Goal: Transaction & Acquisition: Purchase product/service

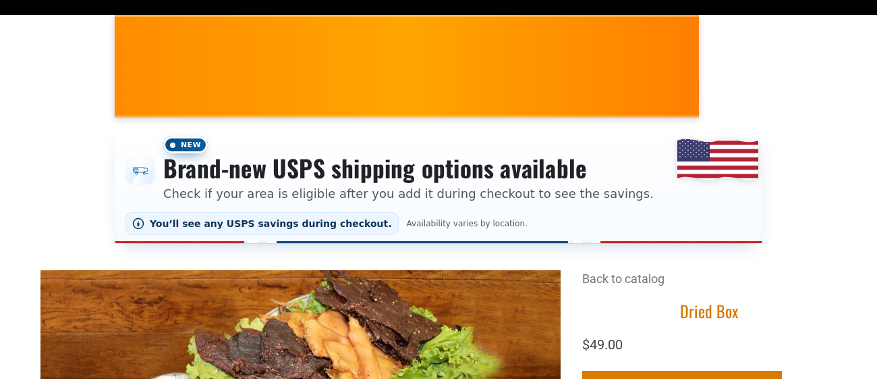
scroll to position [55, 0]
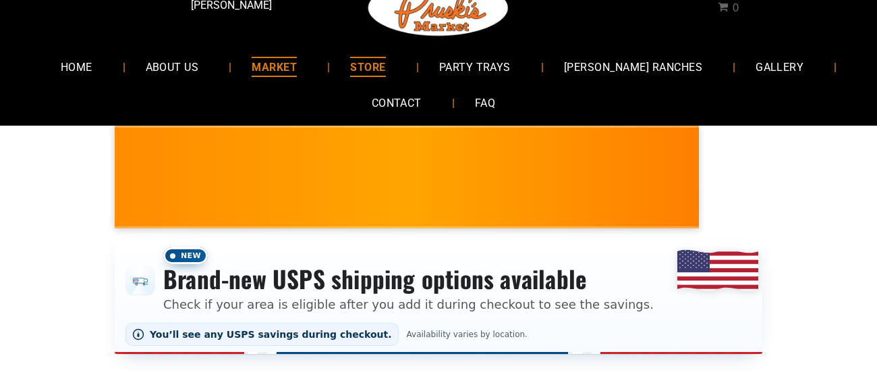
click at [297, 63] on span "MARKET" at bounding box center [274, 67] width 45 height 20
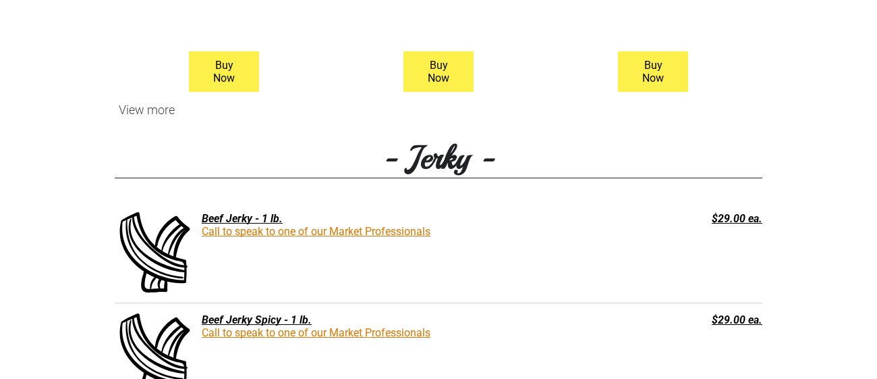
scroll to position [1618, 0]
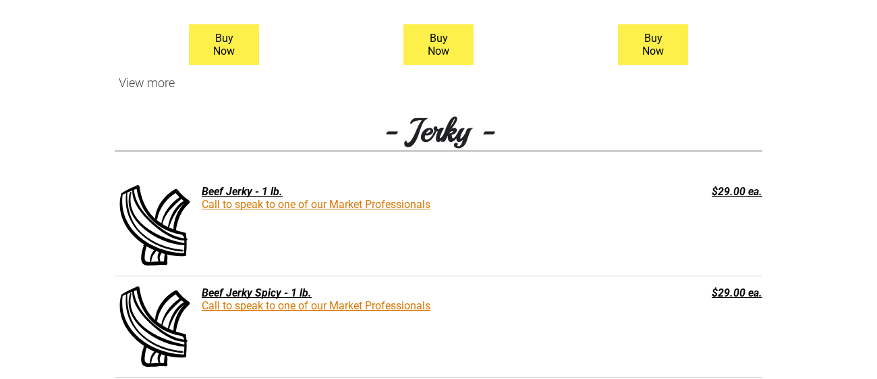
click at [234, 192] on div "Beef Jerky - 1 lb." at bounding box center [371, 191] width 512 height 13
click at [238, 202] on link "Call to speak to one of our Market Professionals" at bounding box center [316, 204] width 229 height 13
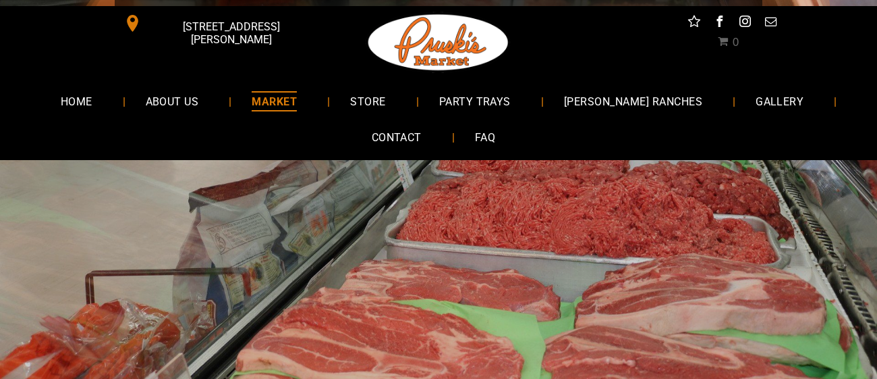
scroll to position [0, 0]
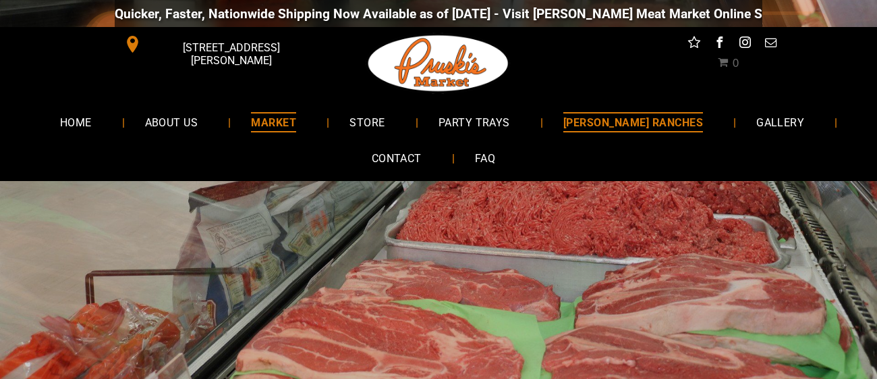
click at [623, 119] on span "[PERSON_NAME] RANCHES" at bounding box center [634, 122] width 140 height 20
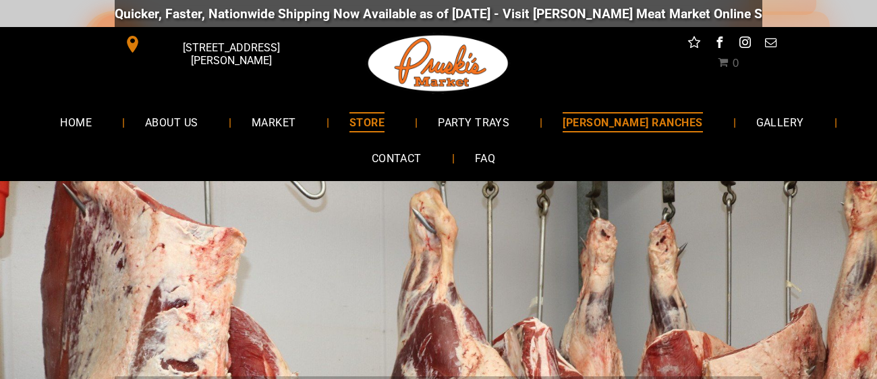
click at [385, 124] on span "STORE" at bounding box center [367, 122] width 35 height 20
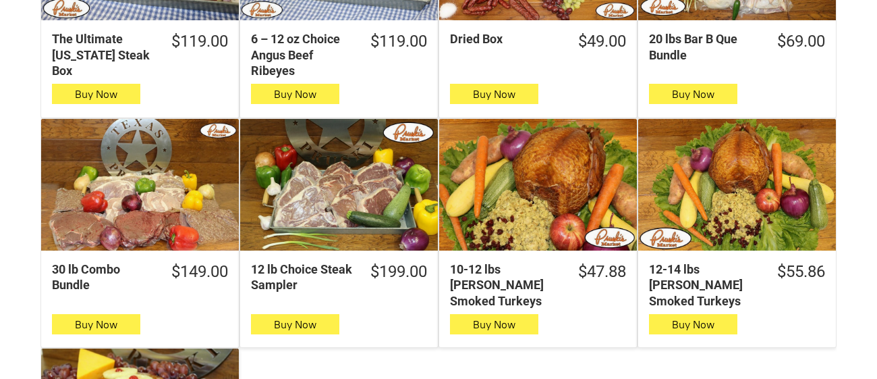
scroll to position [1079, 0]
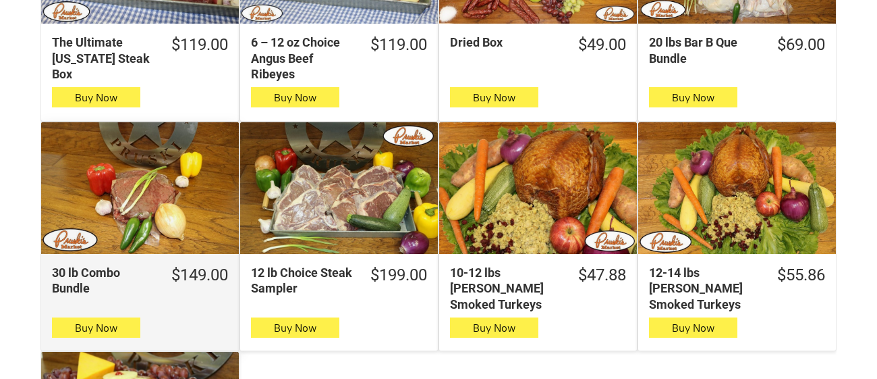
click at [165, 185] on div "30 lb Combo Bundle" at bounding box center [140, 188] width 198 height 132
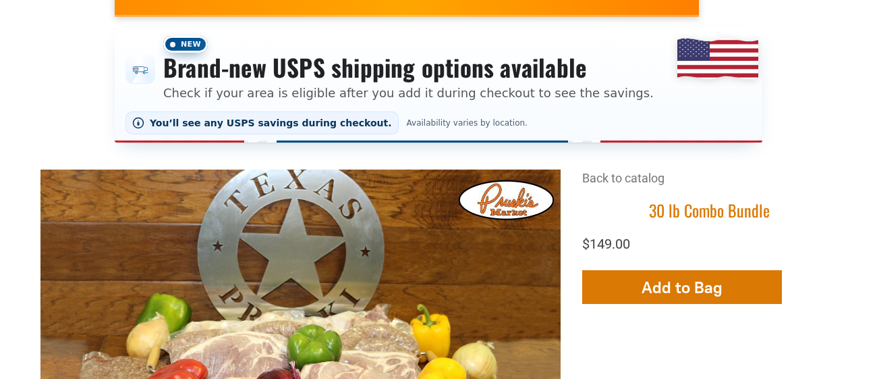
scroll to position [269, 0]
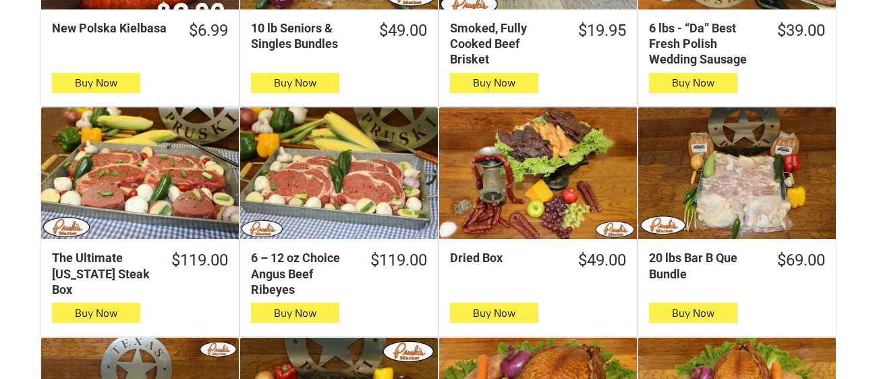
scroll to position [890, 0]
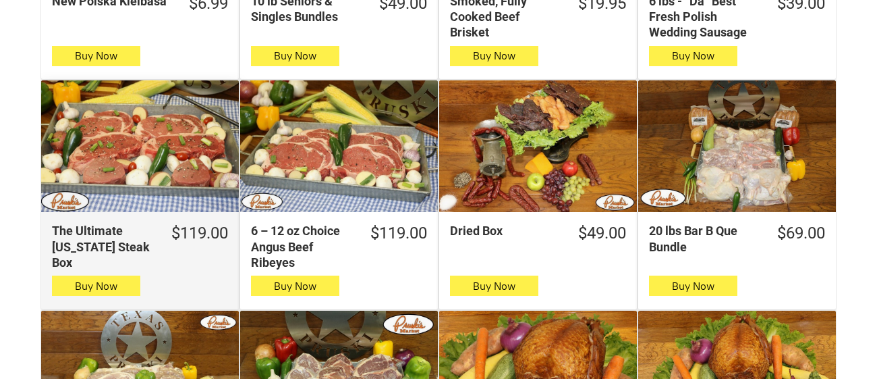
click at [170, 146] on div "The Ultimate [US_STATE] Steak Box" at bounding box center [140, 146] width 198 height 132
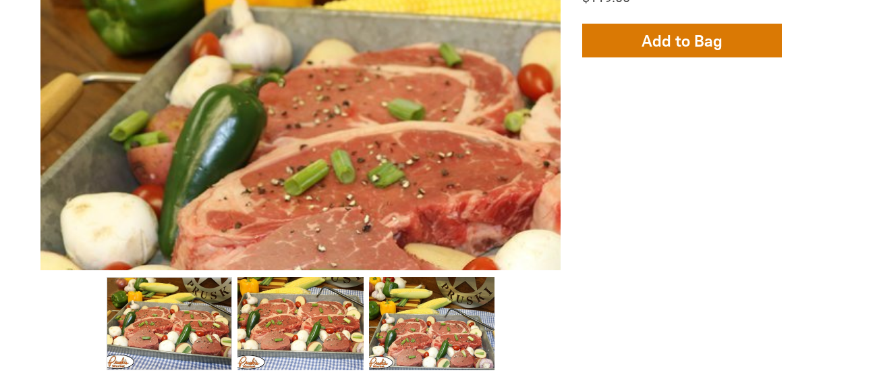
scroll to position [512, 0]
